Goal: Find contact information: Find contact information

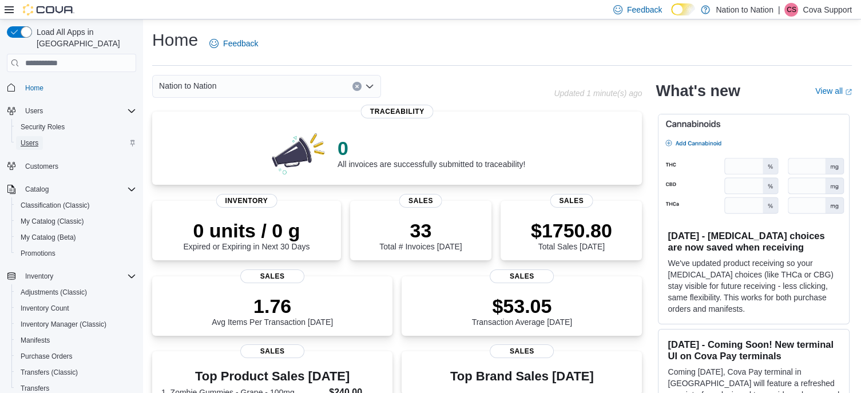
click at [29, 138] on span "Users" at bounding box center [30, 142] width 18 height 9
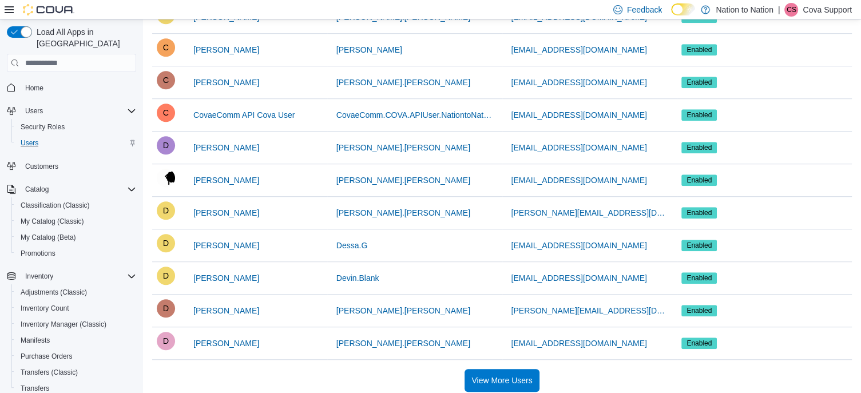
scroll to position [748, 0]
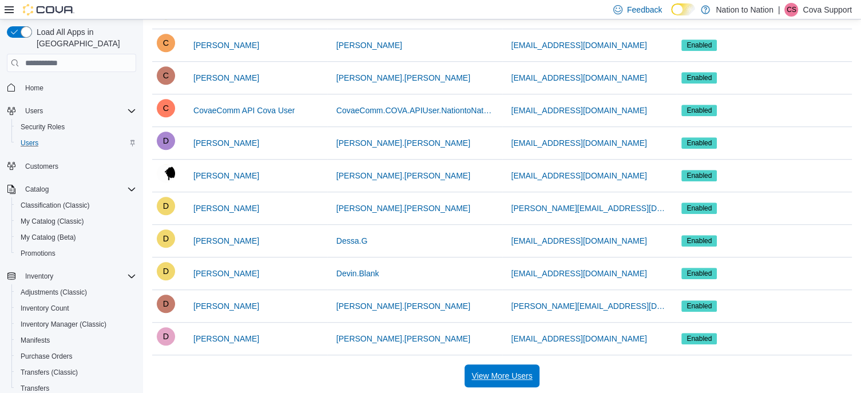
click at [499, 370] on span "View More Users" at bounding box center [501, 375] width 61 height 11
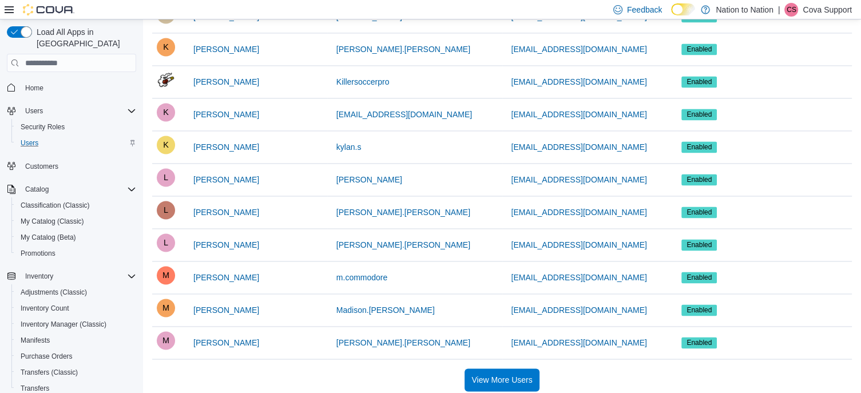
scroll to position [1723, 0]
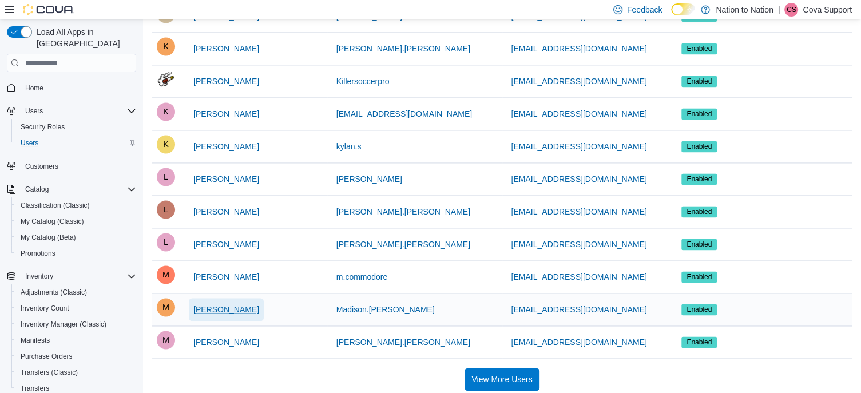
drag, startPoint x: 256, startPoint y: 301, endPoint x: 205, endPoint y: 306, distance: 51.7
click at [205, 306] on button "[PERSON_NAME]" at bounding box center [226, 309] width 75 height 23
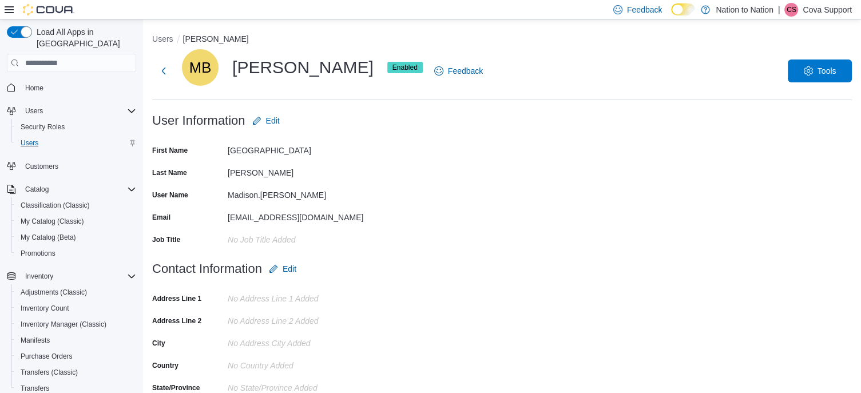
drag, startPoint x: 233, startPoint y: 63, endPoint x: 364, endPoint y: 62, distance: 131.0
click at [364, 62] on div "MB [PERSON_NAME] Enabled" at bounding box center [302, 67] width 241 height 37
copy div "[PERSON_NAME]"
drag, startPoint x: 228, startPoint y: 217, endPoint x: 343, endPoint y: 216, distance: 115.6
click at [343, 216] on div "[EMAIL_ADDRESS][DOMAIN_NAME]" at bounding box center [304, 215] width 153 height 14
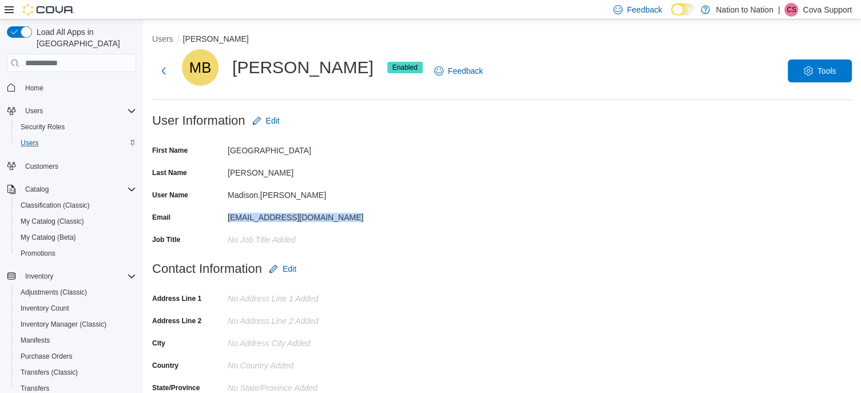
copy div "[EMAIL_ADDRESS][DOMAIN_NAME]"
